Goal: Task Accomplishment & Management: Manage account settings

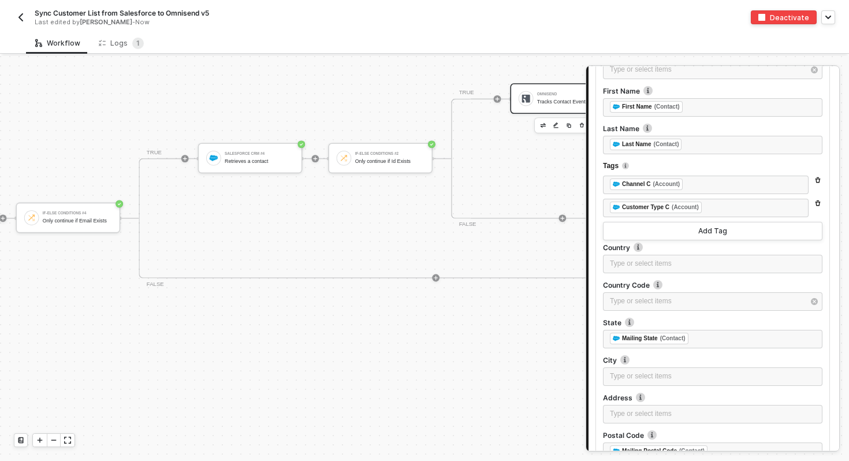
scroll to position [220, 2162]
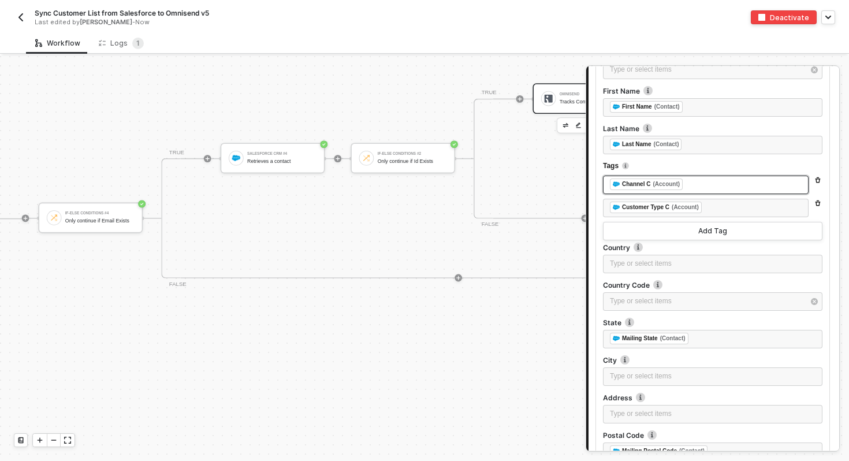
click at [710, 187] on div "﻿ ﻿ Channel C (Account) ﻿" at bounding box center [706, 184] width 192 height 13
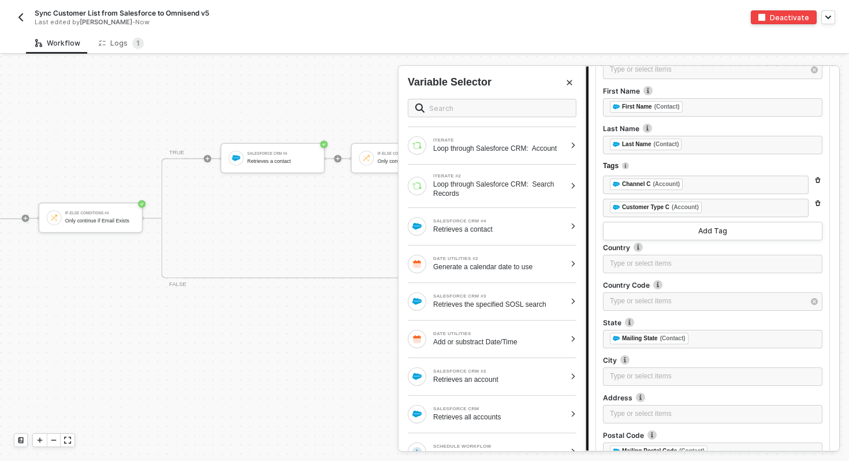
click at [348, 91] on div at bounding box center [424, 258] width 849 height 405
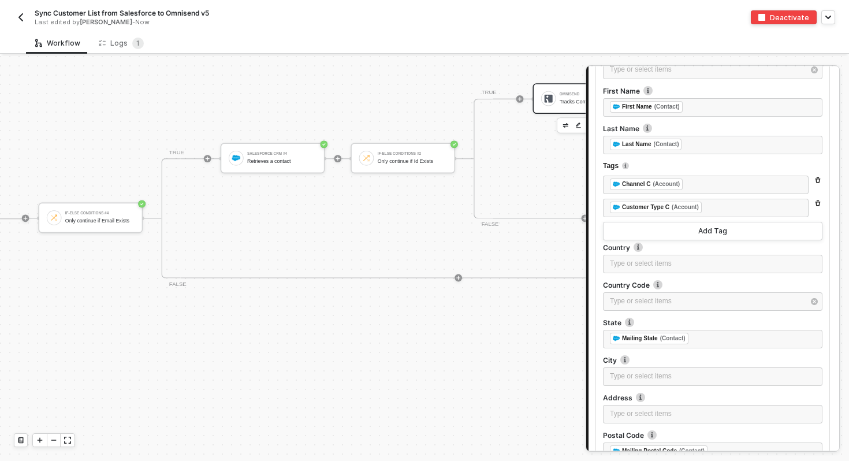
click at [20, 11] on button "button" at bounding box center [21, 17] width 14 height 14
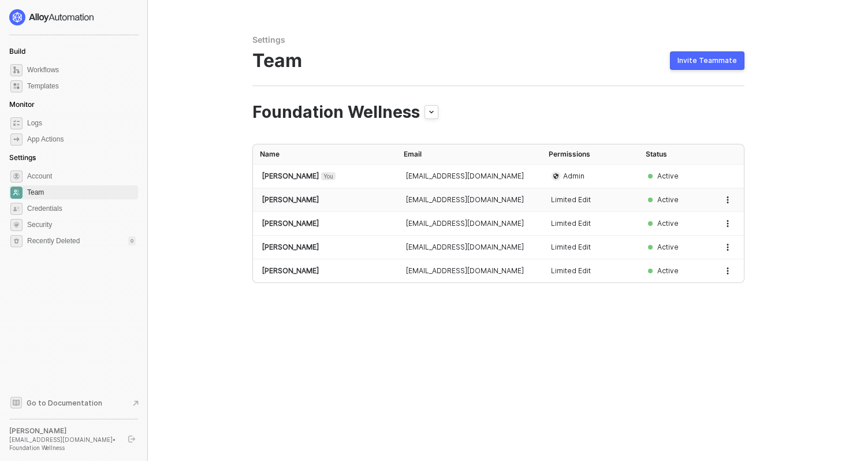
click at [722, 195] on button "button" at bounding box center [728, 200] width 14 height 14
click at [689, 251] on span "Edit Permissions" at bounding box center [687, 248] width 76 height 11
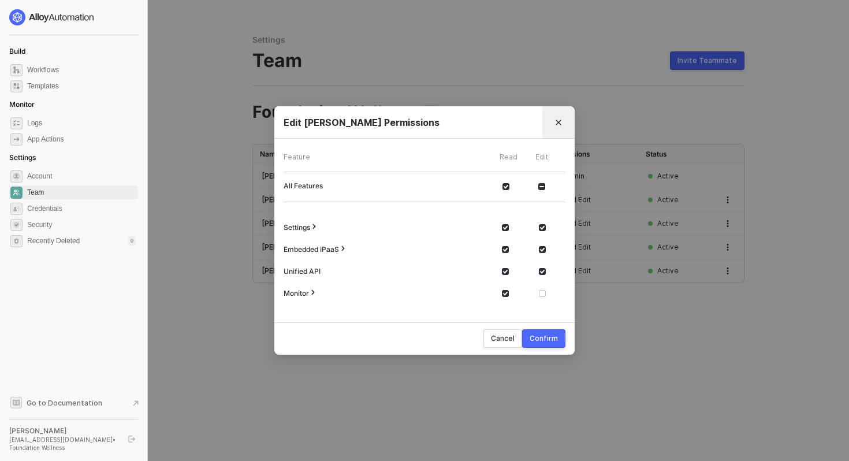
click at [557, 120] on icon "Close" at bounding box center [558, 122] width 7 height 7
